Goal: Task Accomplishment & Management: Manage account settings

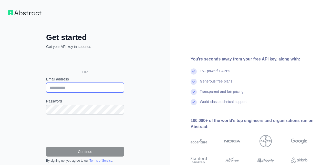
click at [64, 88] on input "Email address" at bounding box center [85, 88] width 78 height 10
type input "**********"
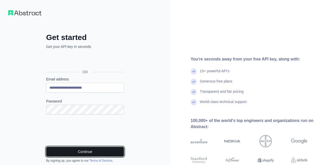
click at [85, 151] on button "Continue" at bounding box center [85, 152] width 78 height 10
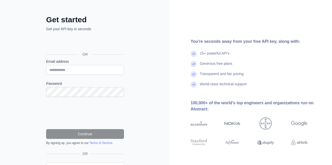
scroll to position [14, 0]
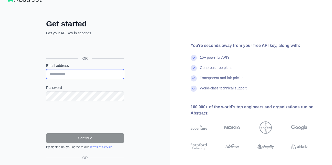
click at [73, 75] on input "Email address" at bounding box center [85, 74] width 78 height 10
type input "**********"
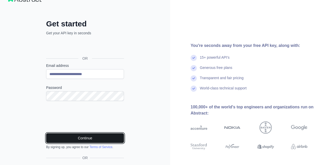
click at [74, 137] on button "Continue" at bounding box center [85, 138] width 78 height 10
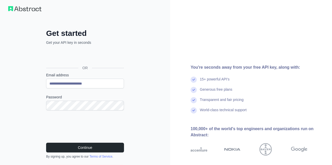
scroll to position [0, 0]
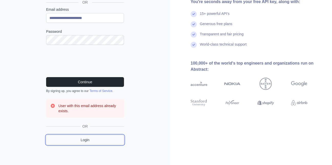
click at [93, 144] on link "Login" at bounding box center [85, 140] width 78 height 10
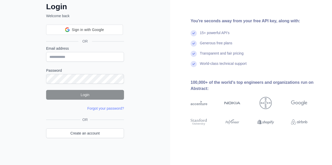
scroll to position [30, 0]
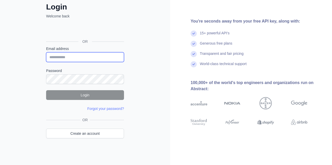
click at [88, 59] on input "Email address" at bounding box center [85, 57] width 78 height 10
type input "**********"
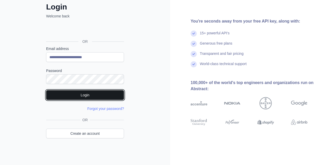
click at [80, 95] on button "Login" at bounding box center [85, 95] width 78 height 10
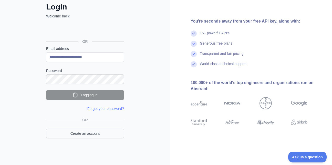
scroll to position [0, 0]
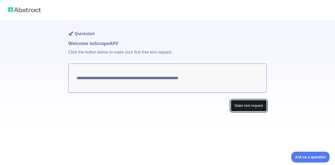
click at [241, 107] on button "Make test request" at bounding box center [249, 106] width 36 height 12
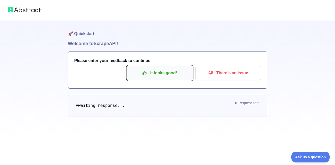
click at [157, 74] on p "It looks good!" at bounding box center [160, 73] width 58 height 9
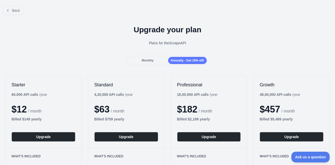
click at [150, 62] on span "Monthly" at bounding box center [148, 61] width 12 height 4
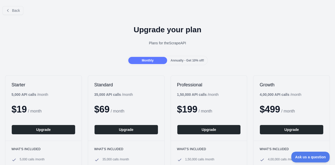
click at [174, 59] on span "Annually - Get 10% off!" at bounding box center [188, 61] width 34 height 4
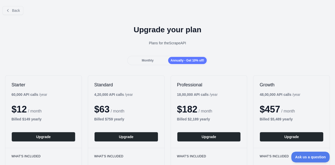
click at [152, 59] on span "Monthly" at bounding box center [148, 61] width 12 height 4
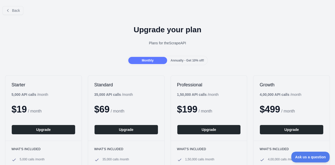
click at [4, 19] on div "Upgrade your plan Plans for the Scrape API" at bounding box center [167, 37] width 335 height 37
click at [9, 11] on icon at bounding box center [8, 10] width 4 height 4
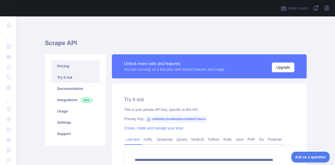
click at [59, 66] on link "Pricing" at bounding box center [75, 65] width 49 height 11
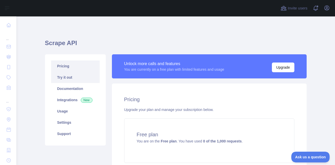
click at [68, 78] on link "Try it out" at bounding box center [75, 77] width 49 height 11
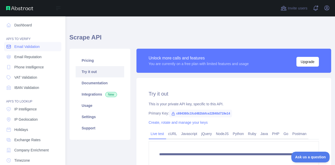
click at [36, 47] on span "Email Validation" at bounding box center [26, 46] width 25 height 5
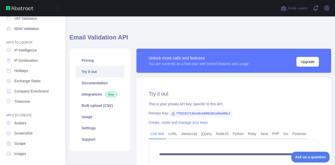
scroll to position [57, 0]
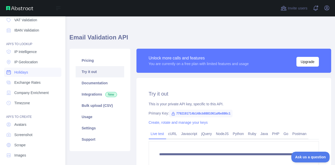
click at [29, 71] on link "Holidays" at bounding box center [32, 72] width 57 height 9
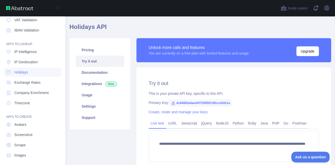
scroll to position [60, 0]
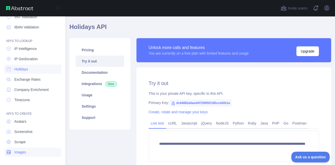
click at [31, 152] on link "Images" at bounding box center [32, 151] width 57 height 9
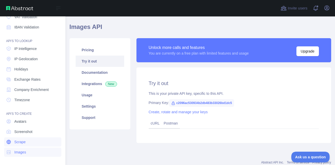
click at [23, 143] on span "Scrape" at bounding box center [19, 141] width 11 height 5
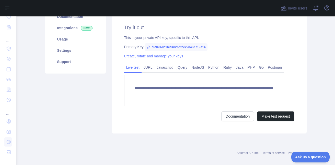
scroll to position [70, 0]
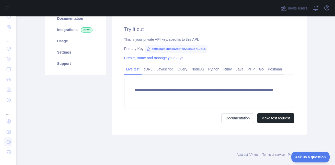
drag, startPoint x: 331, startPoint y: 90, endPoint x: 328, endPoint y: 78, distance: 12.1
click at [329, 79] on main "**********" at bounding box center [175, 90] width 319 height 148
click at [206, 69] on link "Python" at bounding box center [213, 69] width 15 height 8
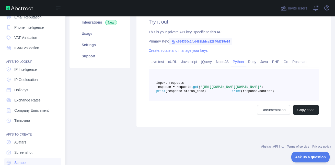
scroll to position [0, 0]
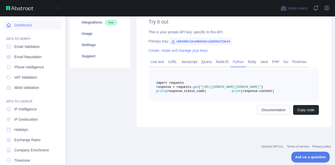
click at [7, 27] on icon at bounding box center [8, 25] width 5 height 5
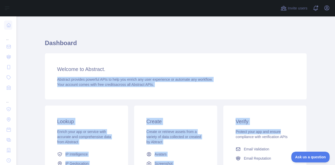
drag, startPoint x: 331, startPoint y: 75, endPoint x: 329, endPoint y: 126, distance: 50.7
click at [329, 126] on main "Dashboard Welcome to Abstract. Abstract provides powerful APIs to help you enri…" at bounding box center [175, 90] width 319 height 148
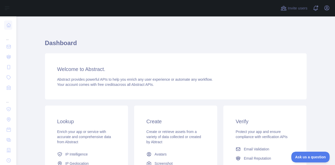
drag, startPoint x: 329, startPoint y: 126, endPoint x: 298, endPoint y: 56, distance: 76.5
click at [296, 57] on div "Welcome to Abstract. Abstract provides powerful APIs to help you enrich any use…" at bounding box center [176, 76] width 262 height 46
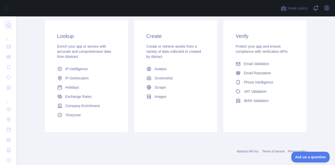
scroll to position [90, 0]
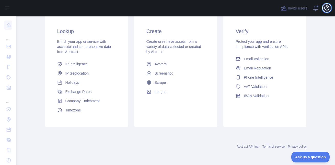
click at [324, 6] on icon "button" at bounding box center [327, 8] width 6 height 6
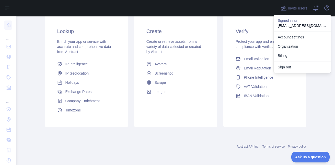
click at [293, 23] on p "[EMAIL_ADDRESS][DOMAIN_NAME]" at bounding box center [302, 25] width 49 height 5
click at [290, 37] on link "Account settings" at bounding box center [302, 36] width 57 height 9
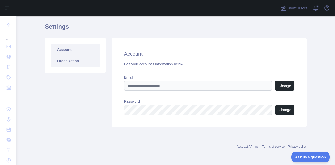
click at [86, 63] on link "Organization" at bounding box center [75, 60] width 49 height 11
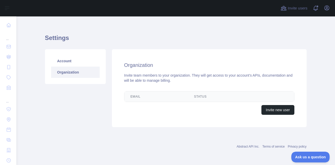
scroll to position [16, 0]
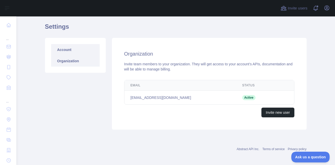
click at [68, 53] on link "Account" at bounding box center [75, 49] width 49 height 11
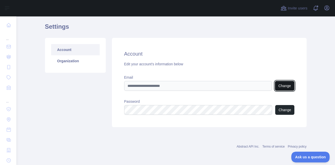
click at [281, 85] on button "Change" at bounding box center [284, 86] width 19 height 10
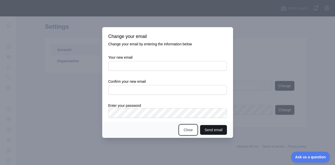
drag, startPoint x: 188, startPoint y: 132, endPoint x: 200, endPoint y: 128, distance: 13.0
click at [188, 133] on button "Close" at bounding box center [189, 130] width 18 height 10
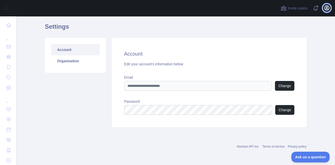
click at [325, 9] on icon "button" at bounding box center [327, 8] width 6 height 6
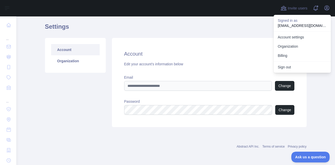
click at [215, 52] on h2 "Account" at bounding box center [209, 53] width 170 height 7
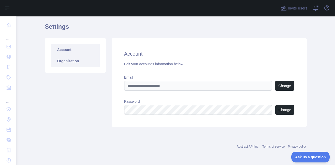
click at [82, 60] on link "Organization" at bounding box center [75, 60] width 49 height 11
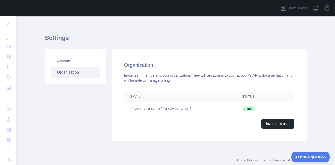
scroll to position [16, 0]
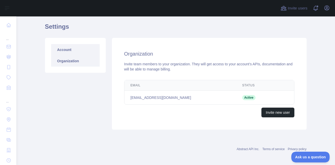
click at [70, 48] on link "Account" at bounding box center [75, 49] width 49 height 11
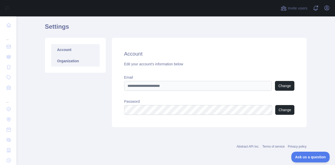
click at [71, 60] on link "Organization" at bounding box center [75, 60] width 49 height 11
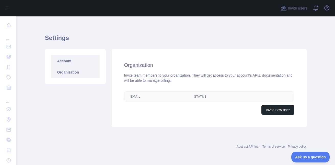
scroll to position [16, 0]
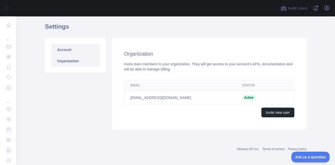
click at [69, 49] on link "Account" at bounding box center [75, 49] width 49 height 11
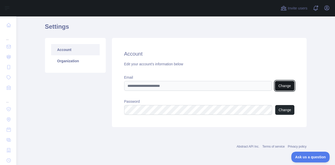
click at [284, 84] on button "Change" at bounding box center [284, 86] width 19 height 10
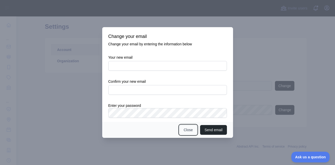
click at [189, 128] on button "Close" at bounding box center [189, 130] width 18 height 10
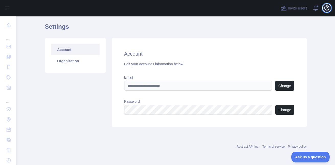
click at [325, 9] on icon "button" at bounding box center [327, 8] width 6 height 6
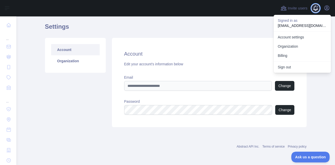
click at [314, 8] on span at bounding box center [318, 8] width 10 height 16
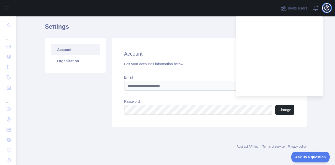
click at [326, 7] on icon "button" at bounding box center [327, 8] width 5 height 5
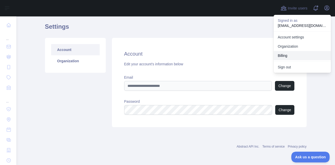
click at [296, 55] on button "Billing" at bounding box center [302, 55] width 57 height 9
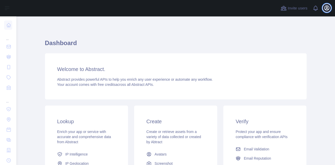
click at [327, 8] on icon "button" at bounding box center [327, 8] width 6 height 6
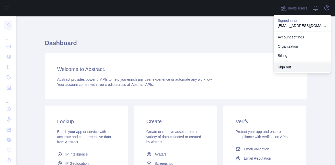
click at [290, 66] on button "Sign out" at bounding box center [302, 66] width 57 height 9
